Goal: Task Accomplishment & Management: Use online tool/utility

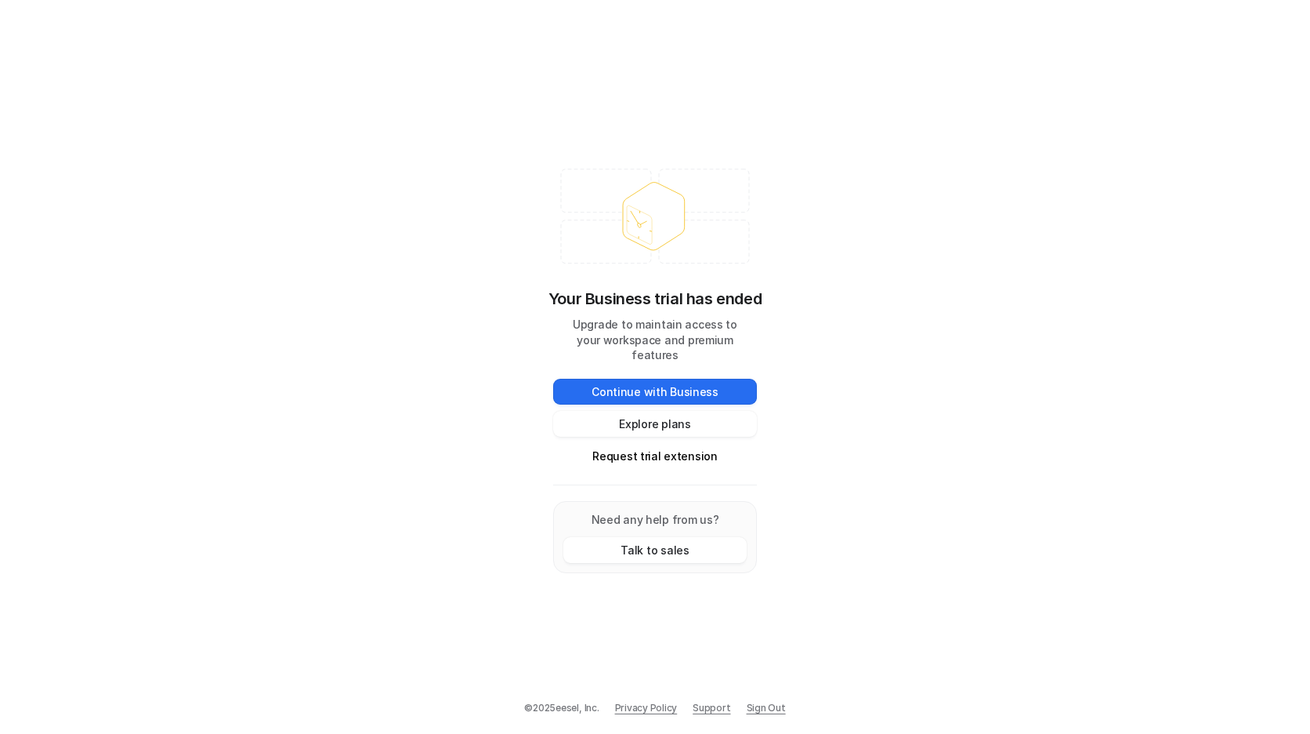
click at [755, 707] on link "Sign Out" at bounding box center [766, 708] width 39 height 14
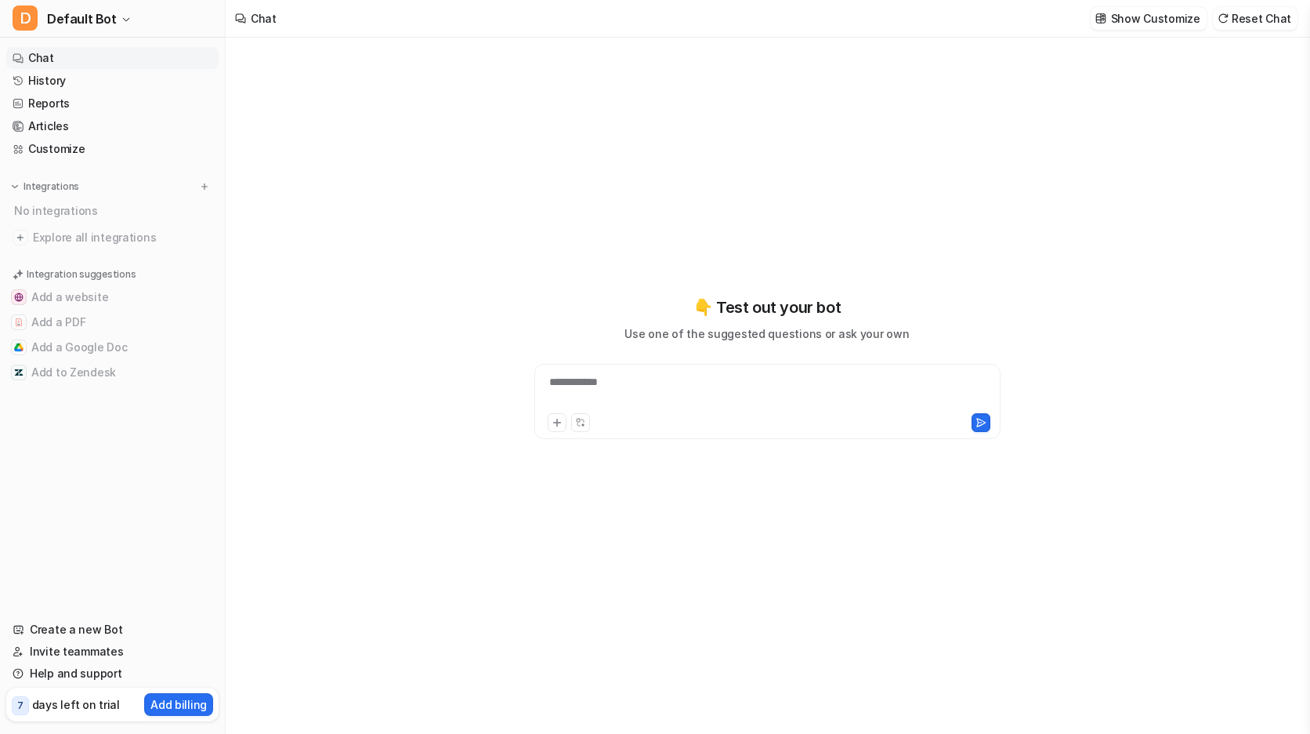
type textarea "**********"
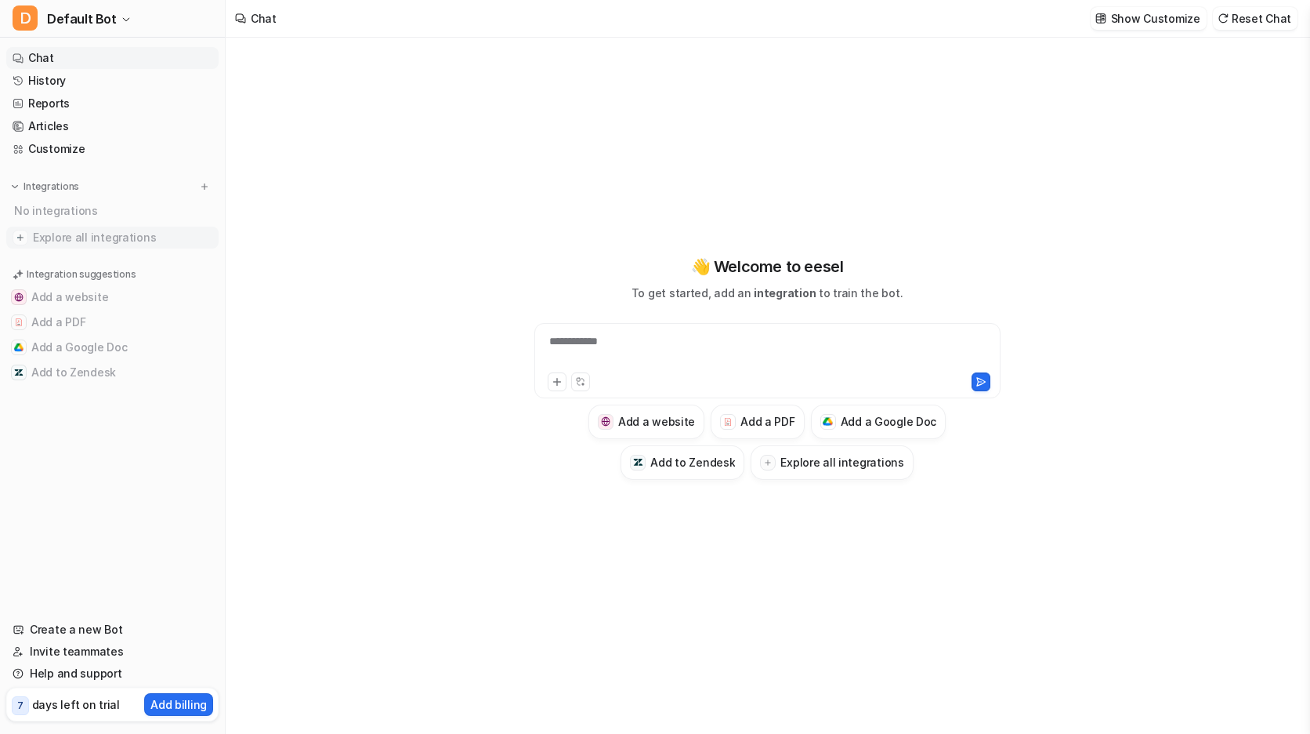
click at [83, 238] on span "Explore all integrations" at bounding box center [122, 237] width 179 height 25
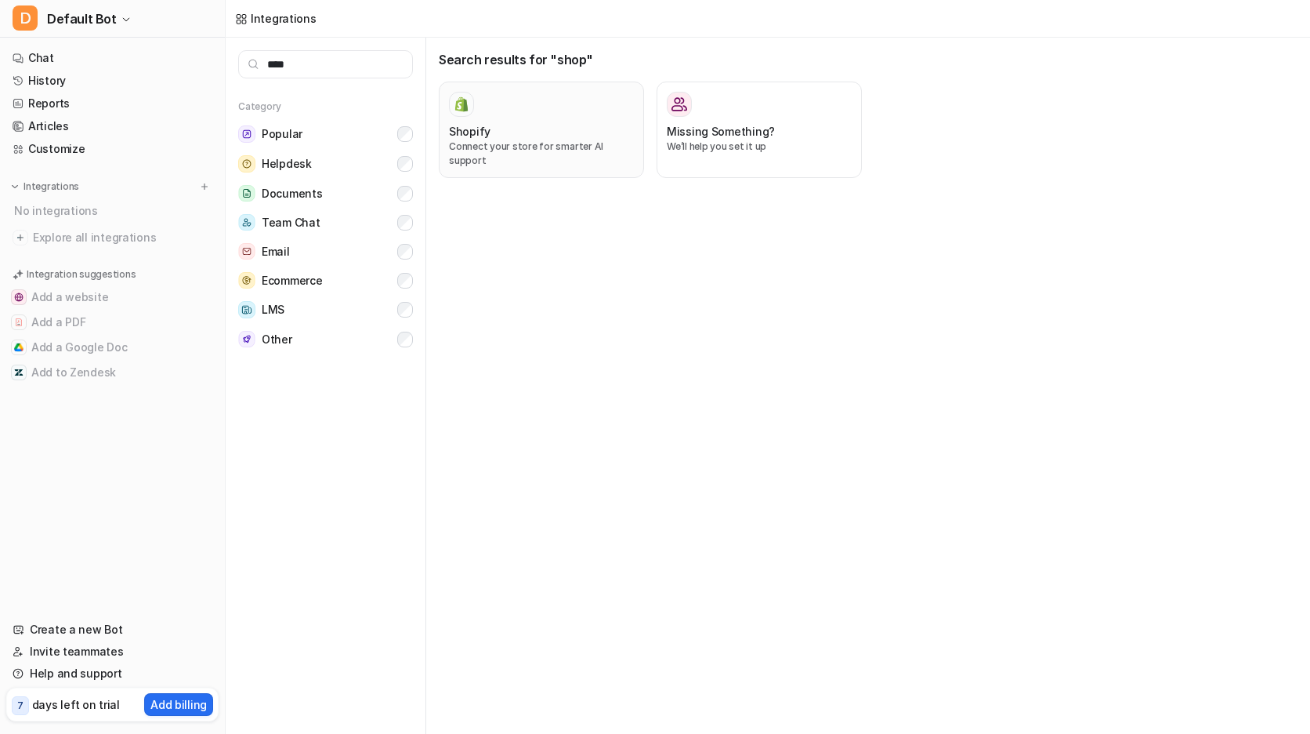
type input "****"
click at [495, 131] on div "Shopify" at bounding box center [541, 131] width 185 height 16
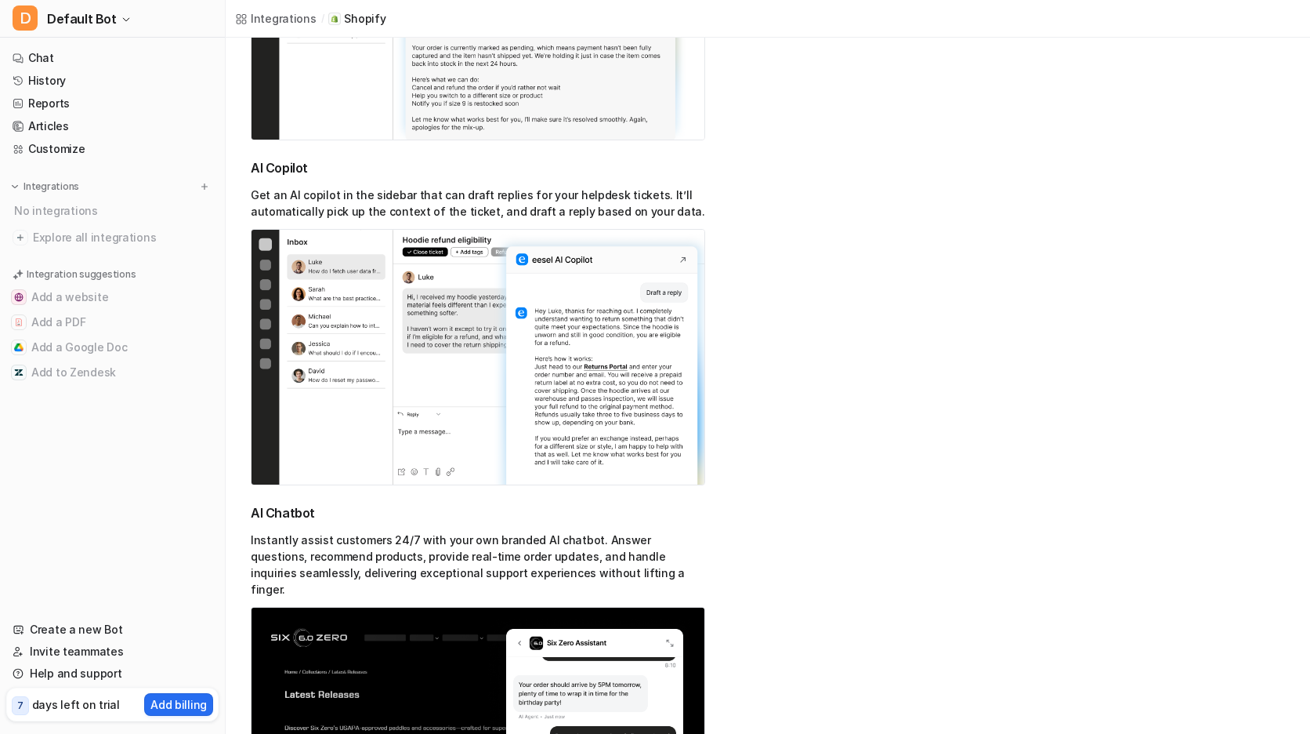
scroll to position [795, 0]
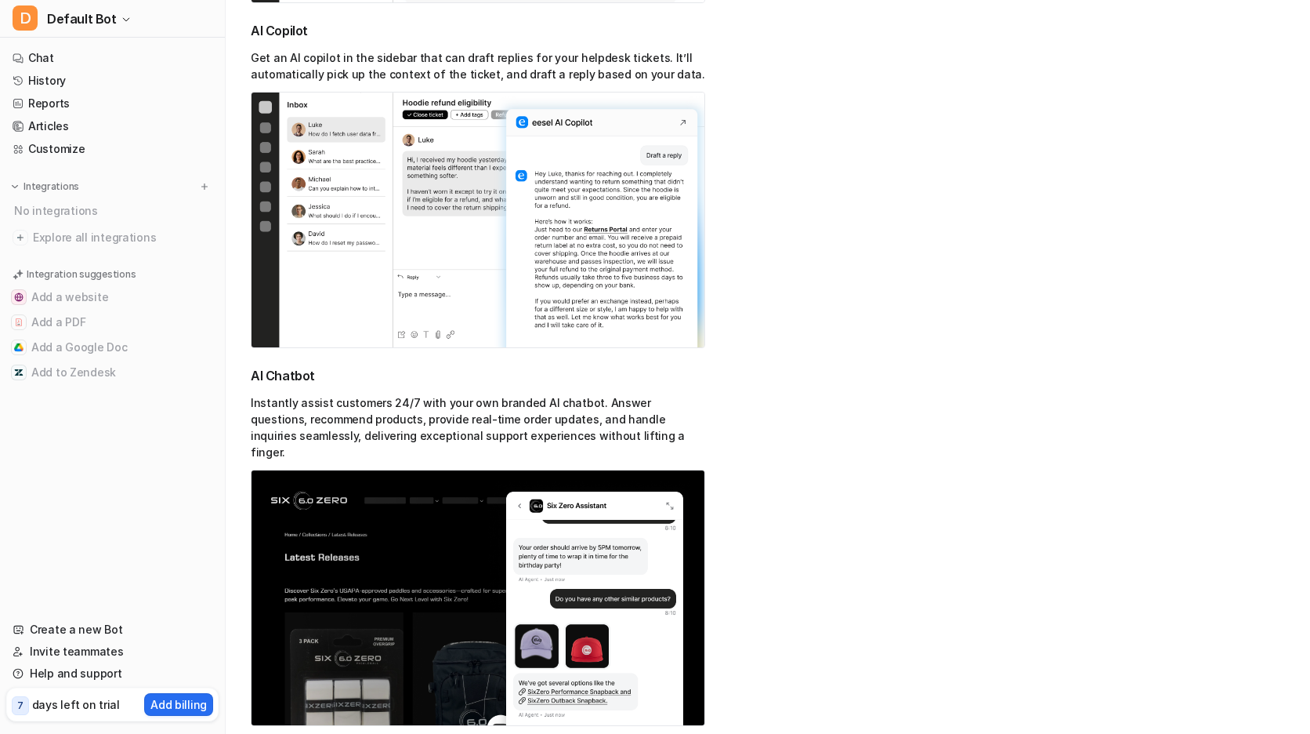
click at [624, 394] on p "Instantly assist customers 24/7 with your own branded AI chatbot. Answer questi…" at bounding box center [478, 427] width 455 height 66
click at [558, 396] on p "Instantly assist customers 24/7 with your own branded AI chatbot. Answer questi…" at bounding box center [478, 427] width 455 height 66
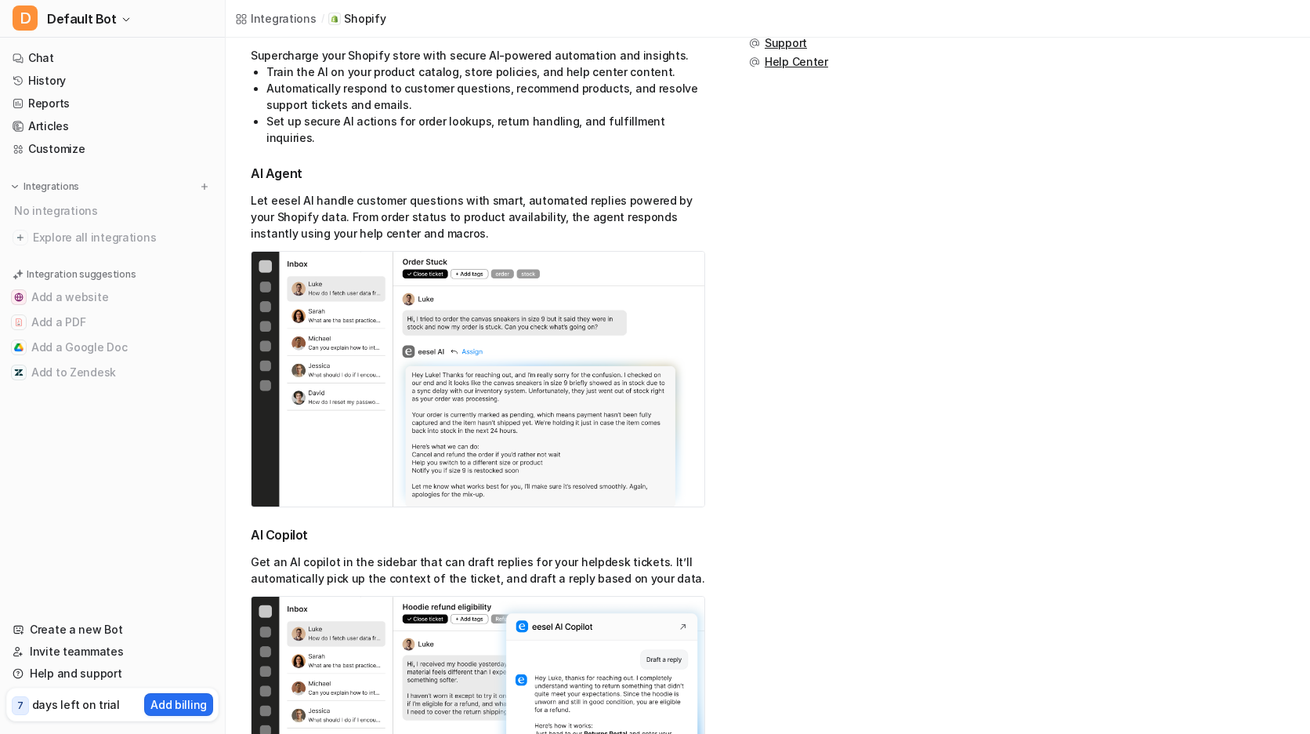
scroll to position [0, 0]
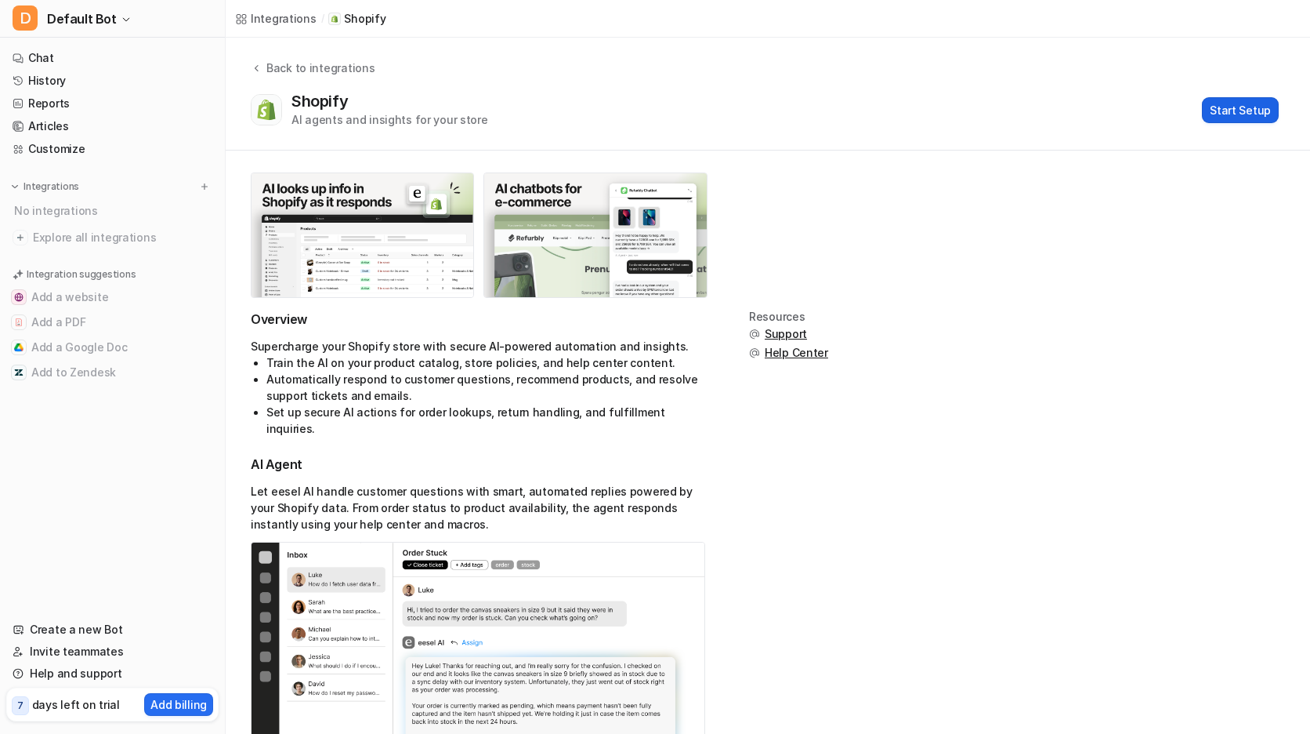
click at [1254, 113] on button "Start Setup" at bounding box center [1240, 110] width 77 height 26
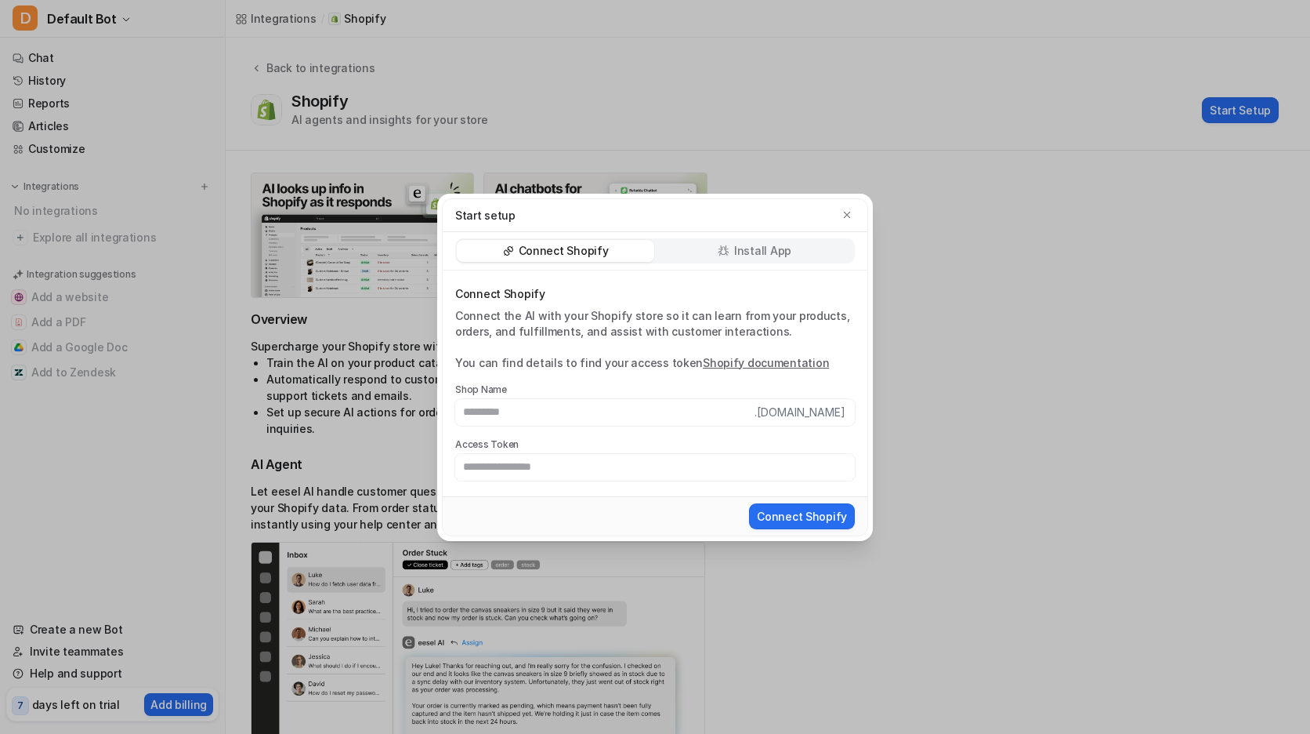
click at [747, 248] on p "Install App" at bounding box center [762, 251] width 57 height 16
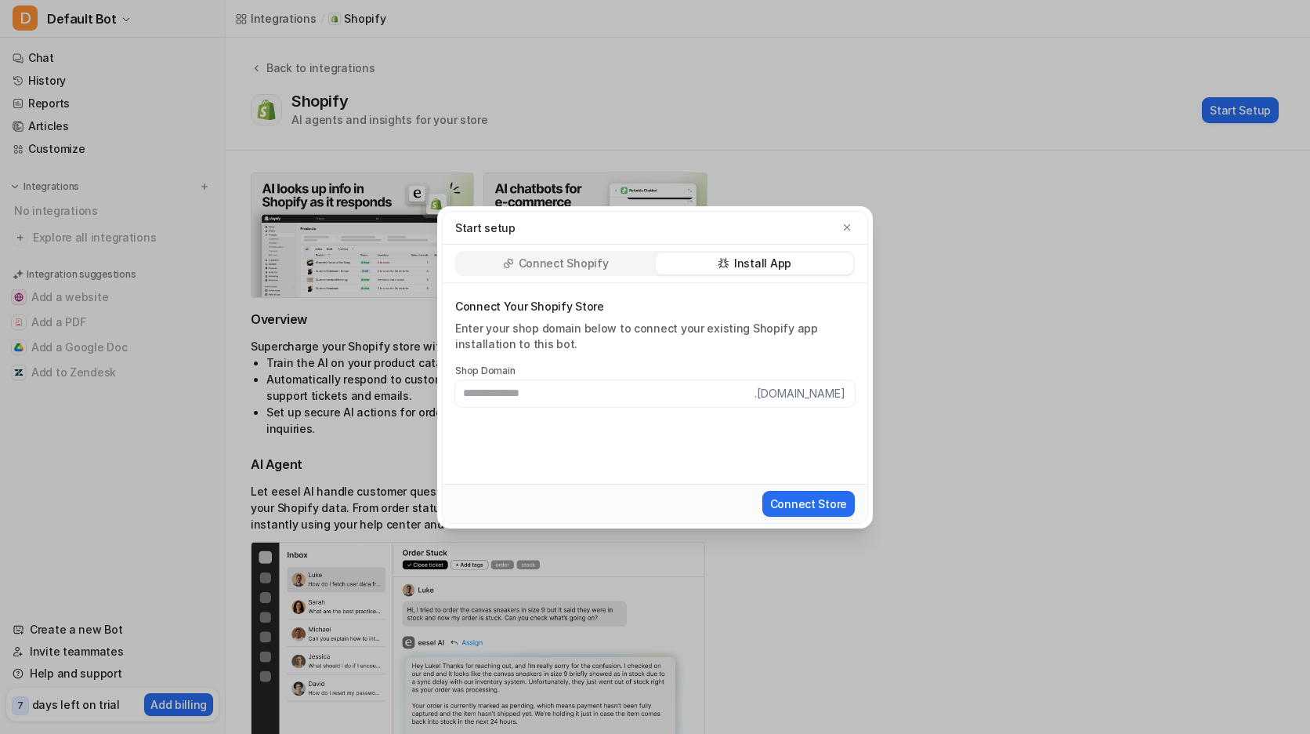
click at [586, 273] on div "Connect Shopify" at bounding box center [556, 263] width 198 height 22
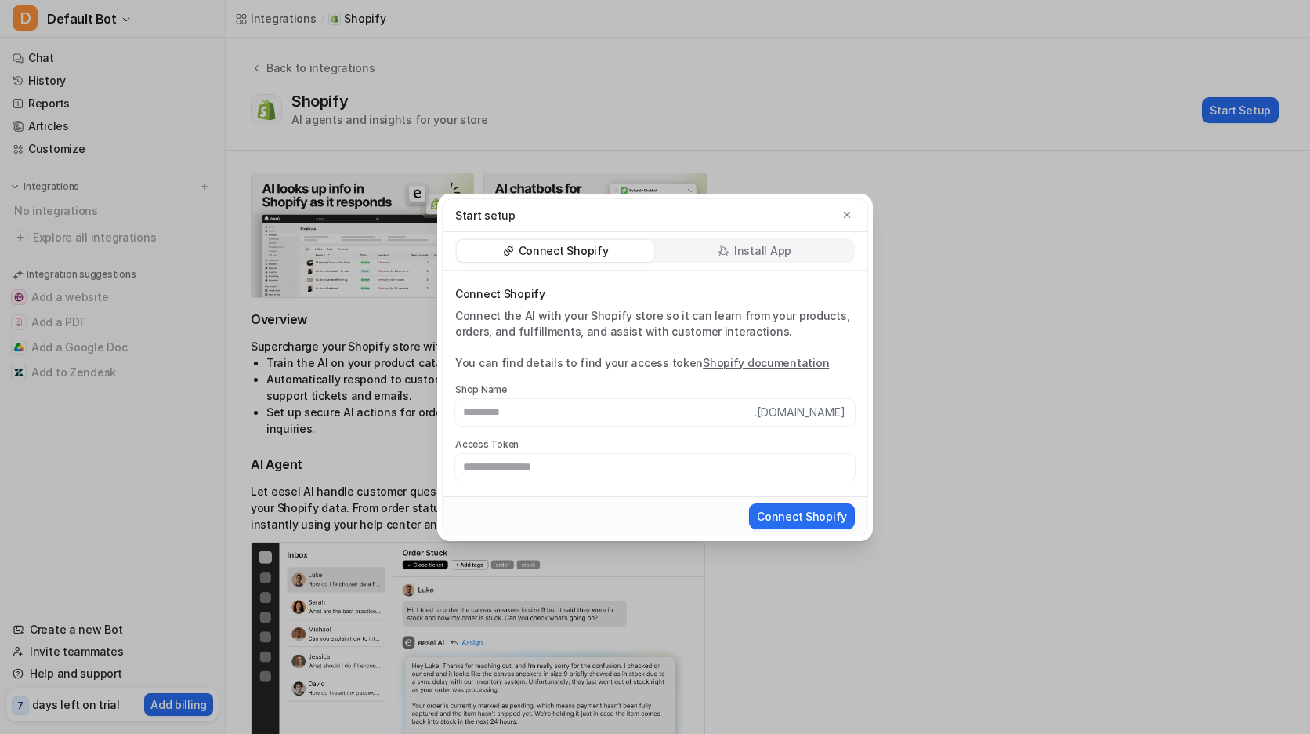
click at [705, 246] on div "Install App" at bounding box center [755, 251] width 198 height 22
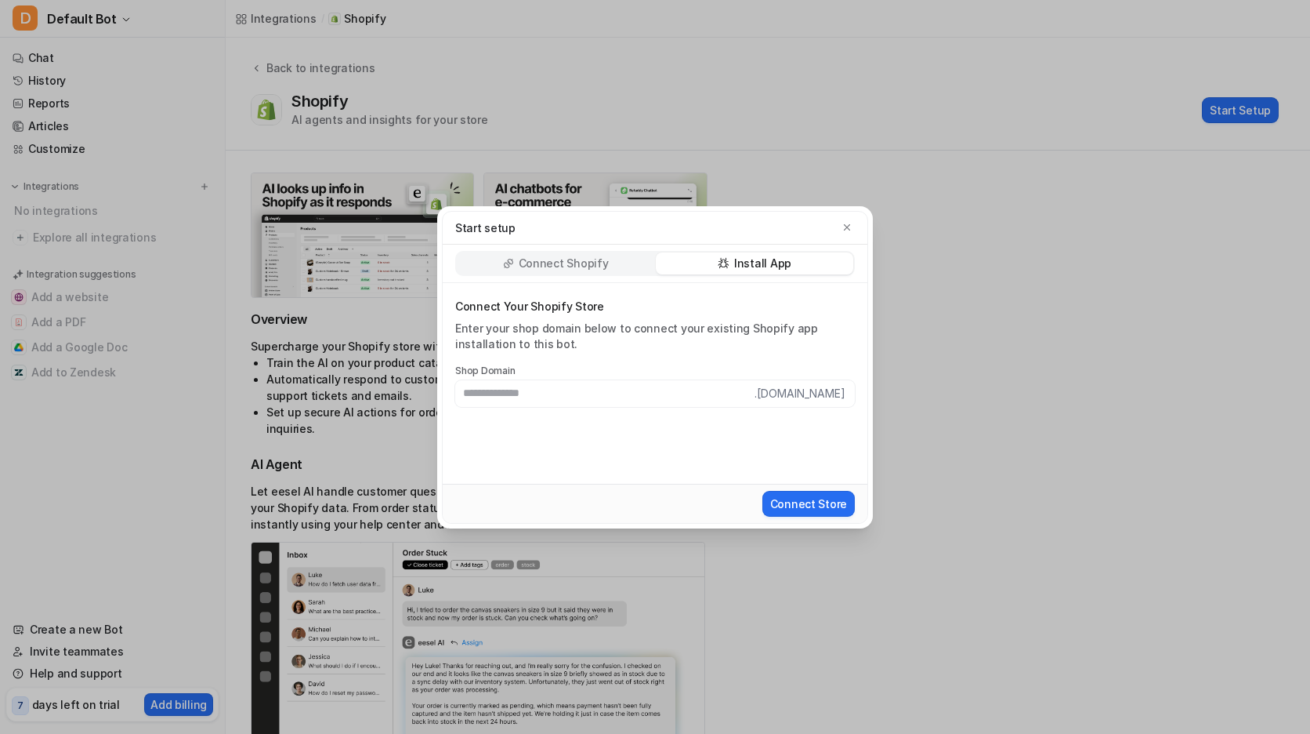
click at [850, 237] on div "Start setup" at bounding box center [655, 228] width 425 height 33
click at [854, 230] on button "button" at bounding box center [847, 227] width 16 height 16
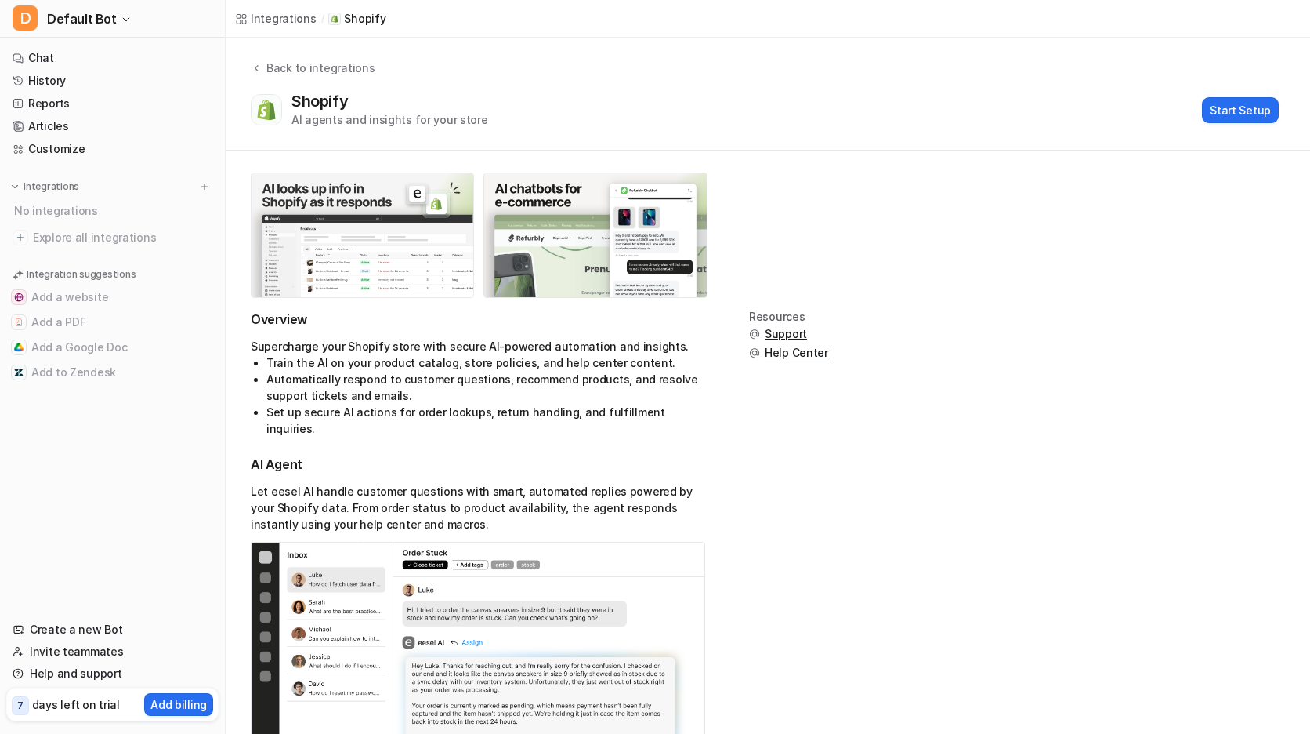
click at [426, 220] on img at bounding box center [363, 235] width 222 height 124
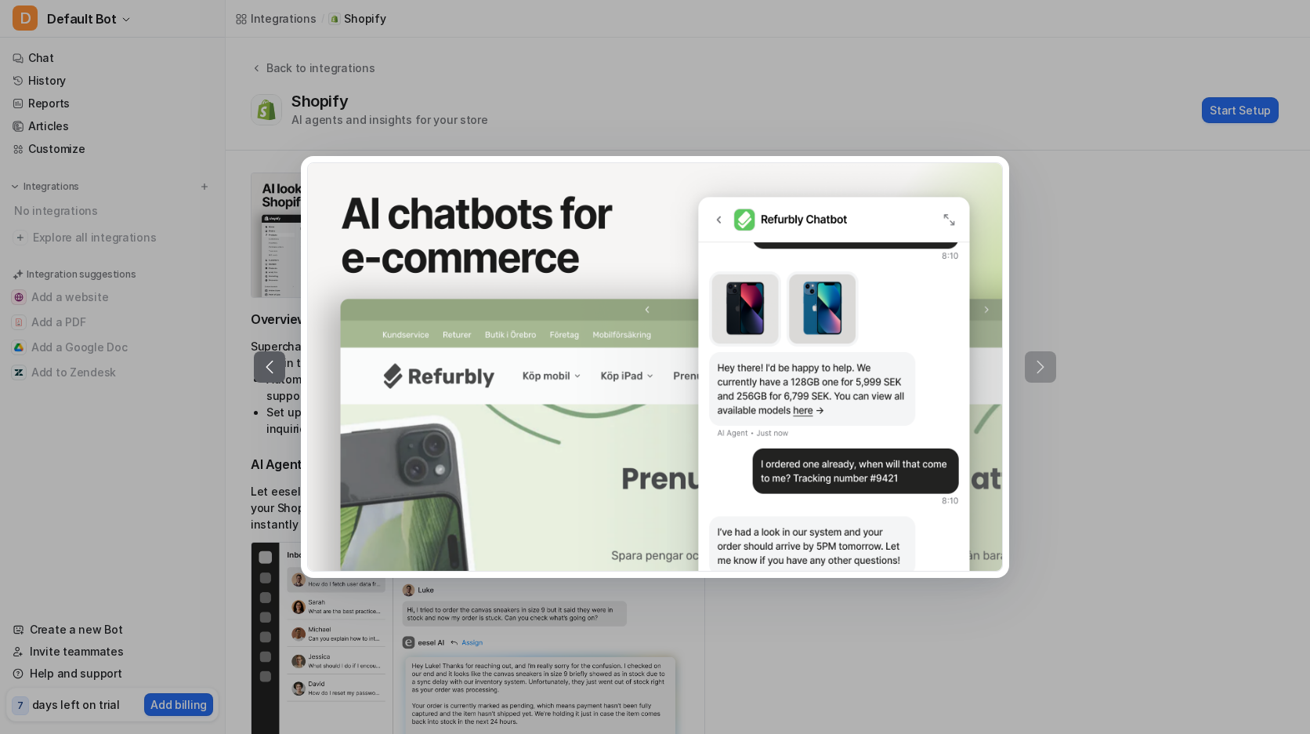
click at [694, 91] on div at bounding box center [655, 367] width 1310 height 734
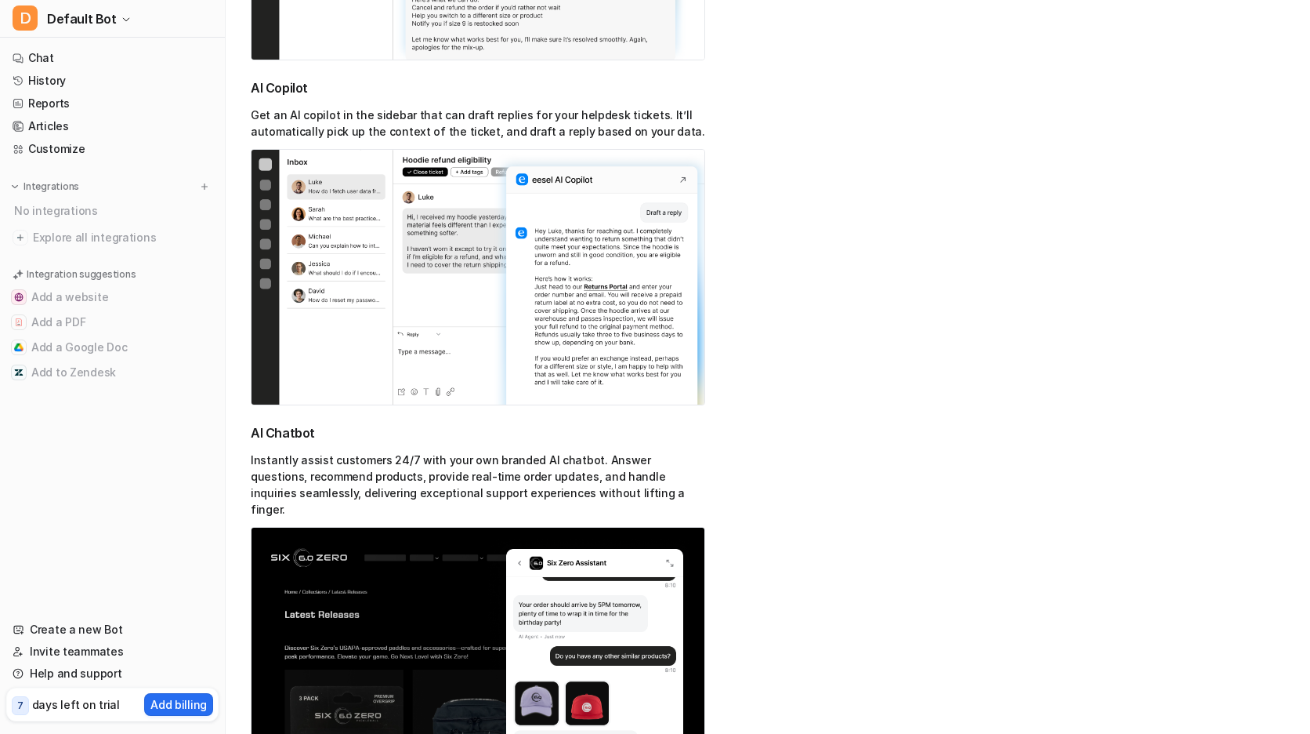
scroll to position [795, 0]
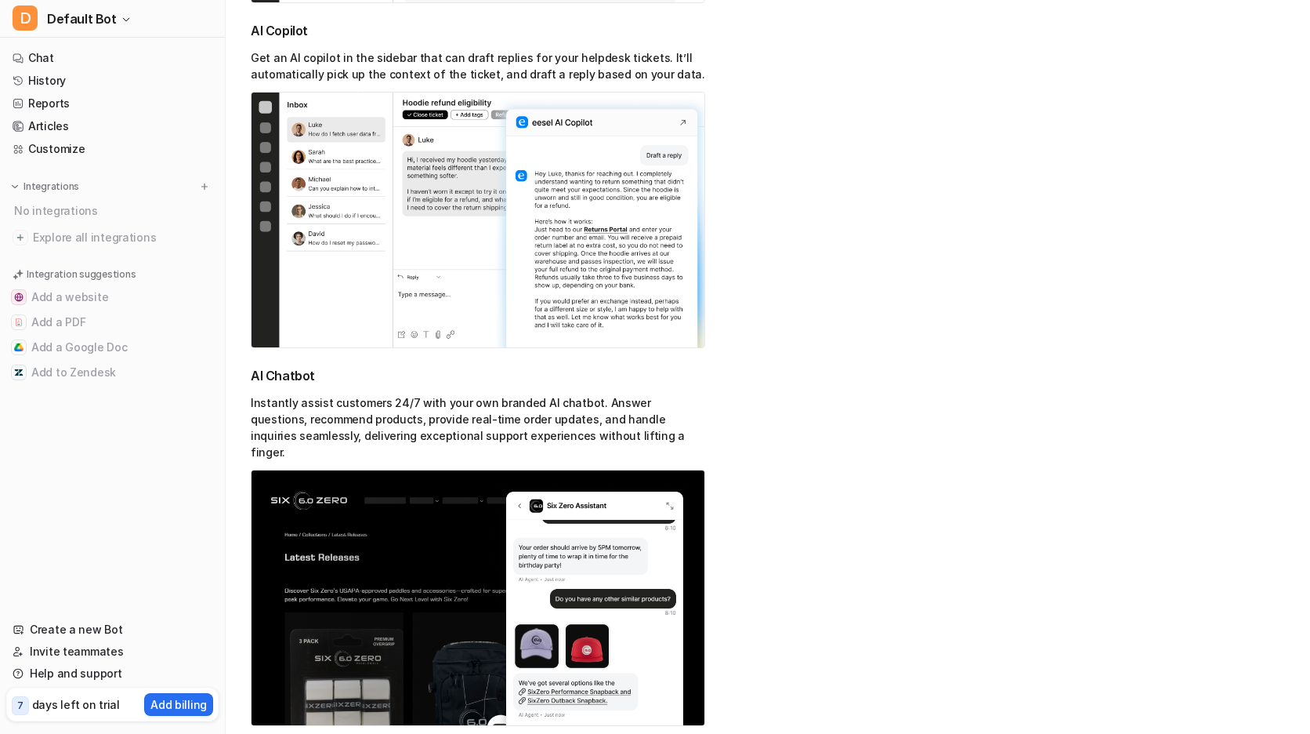
click at [630, 527] on img at bounding box center [478, 597] width 455 height 256
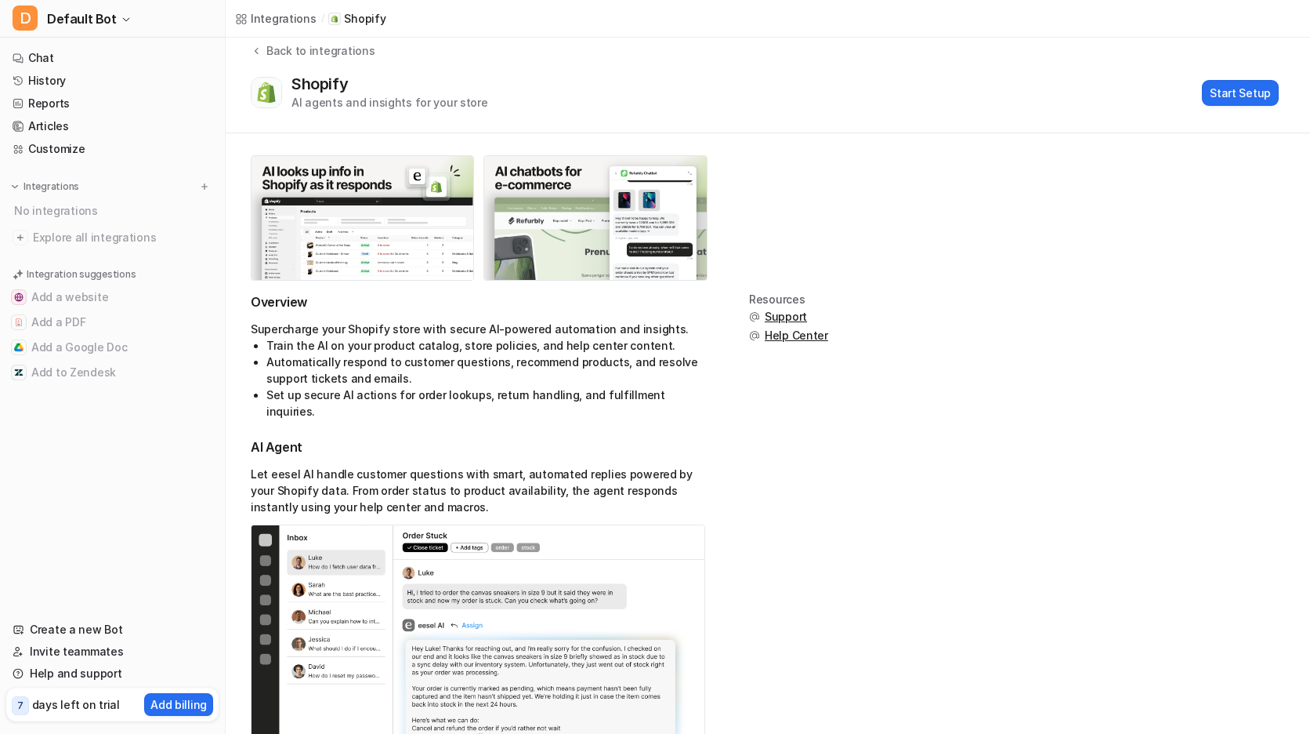
scroll to position [0, 0]
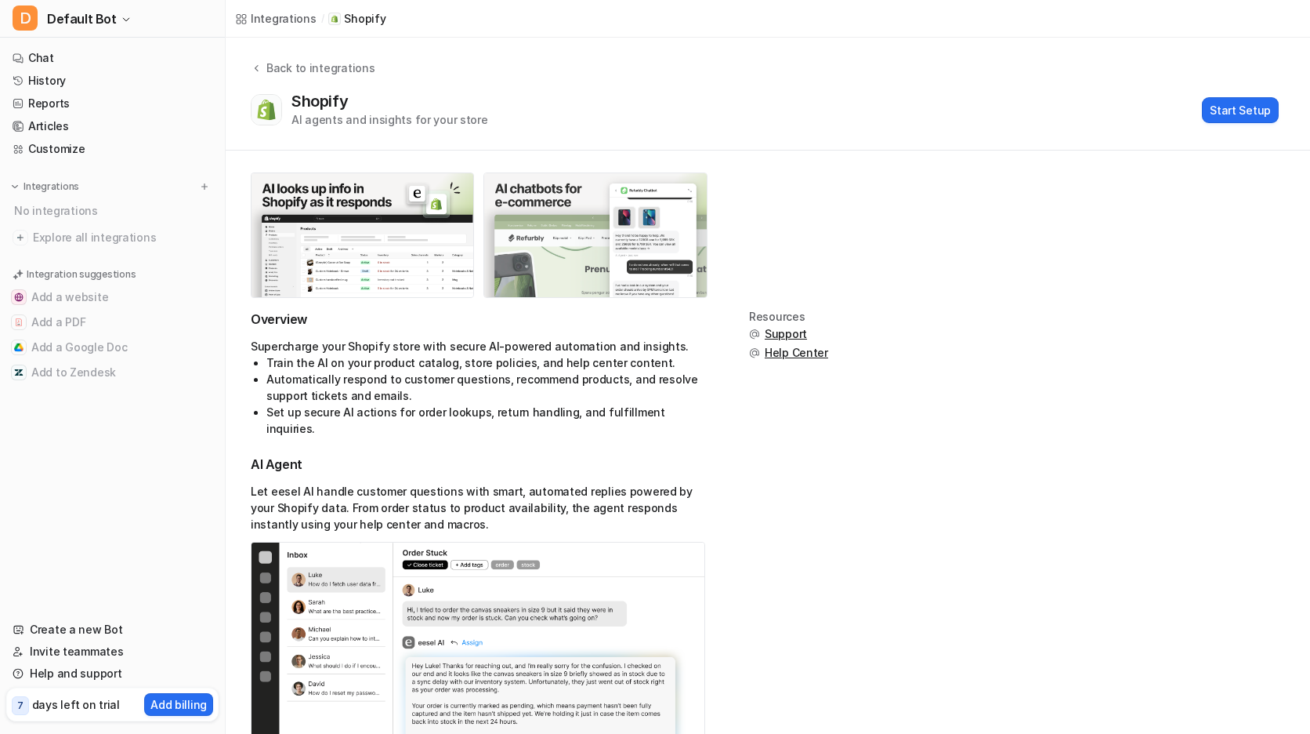
click at [562, 241] on img at bounding box center [595, 235] width 222 height 124
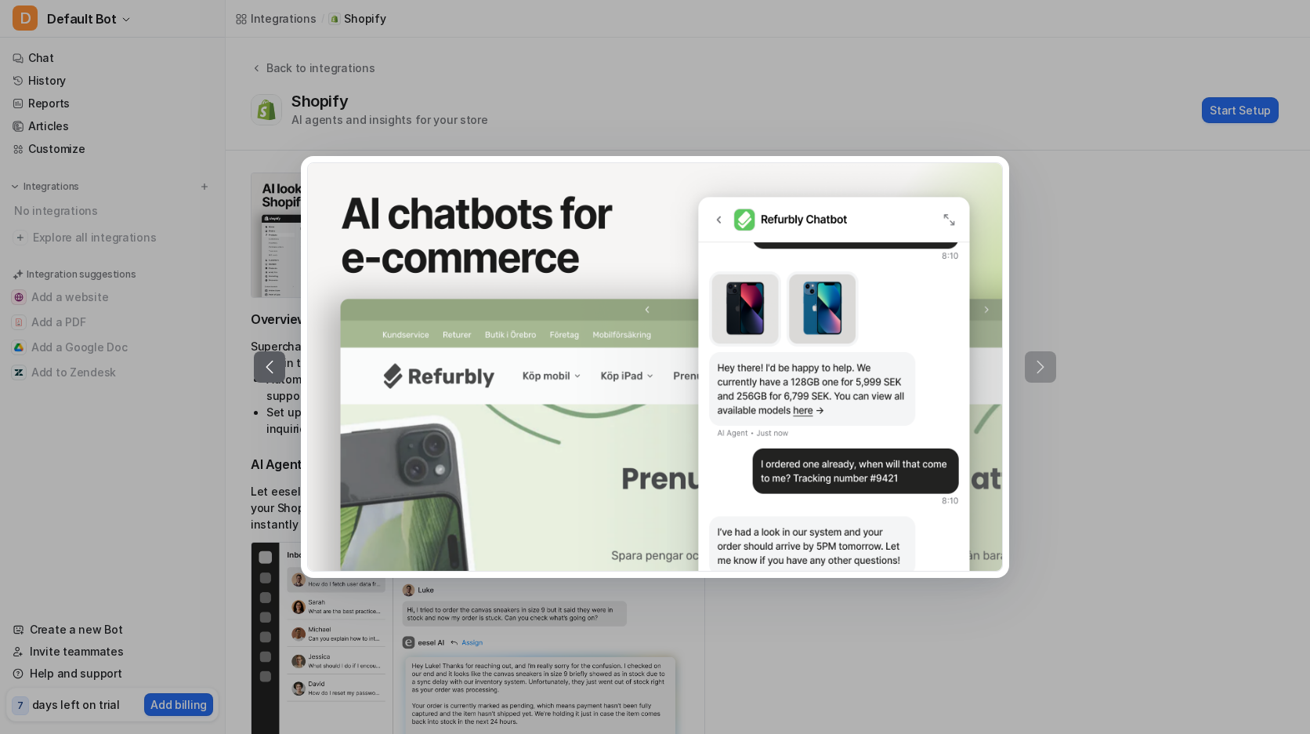
click at [282, 366] on button at bounding box center [269, 366] width 31 height 31
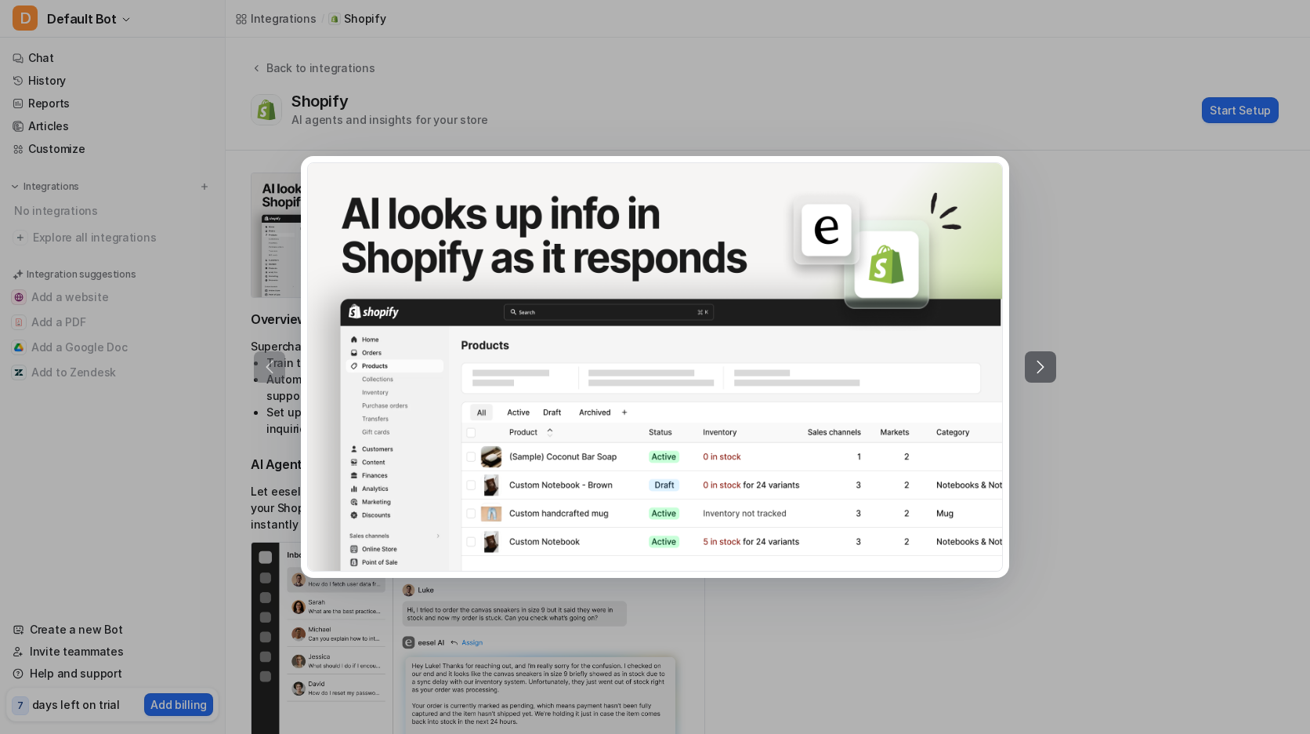
click at [237, 477] on div at bounding box center [655, 367] width 1310 height 734
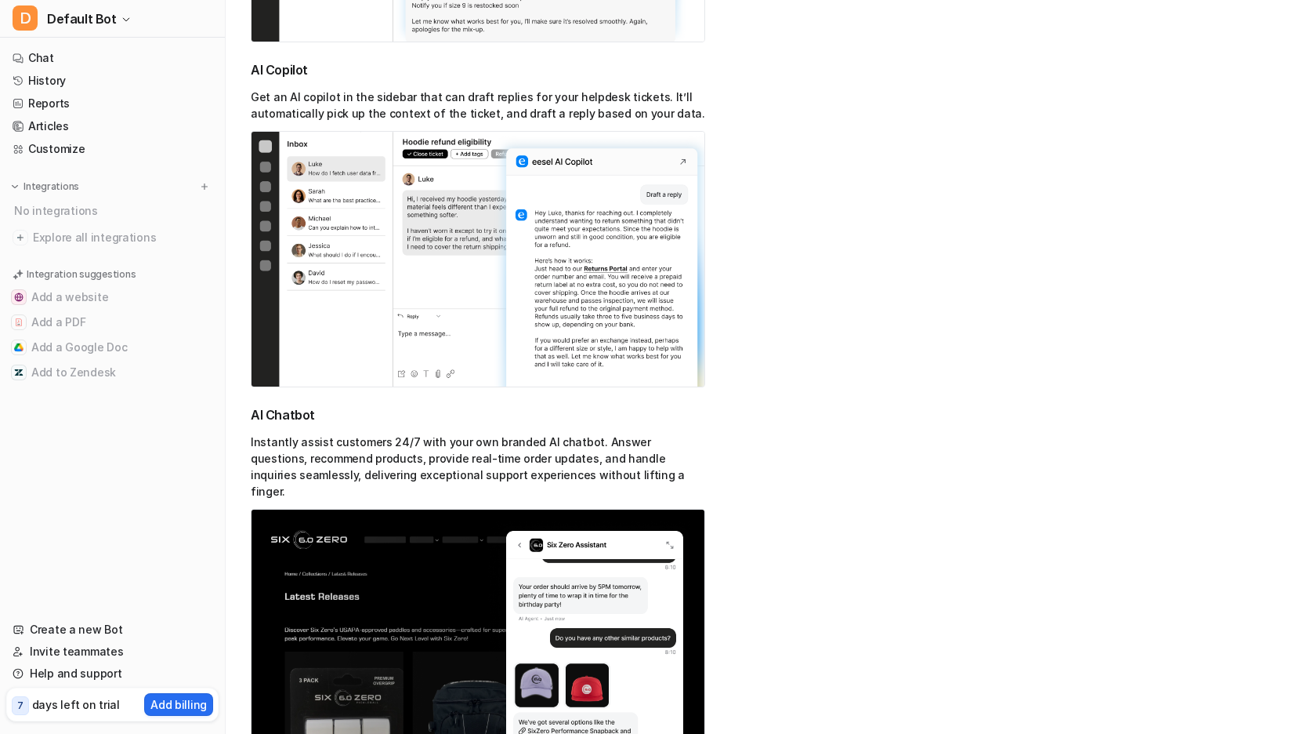
scroll to position [795, 0]
